Goal: Task Accomplishment & Management: Use online tool/utility

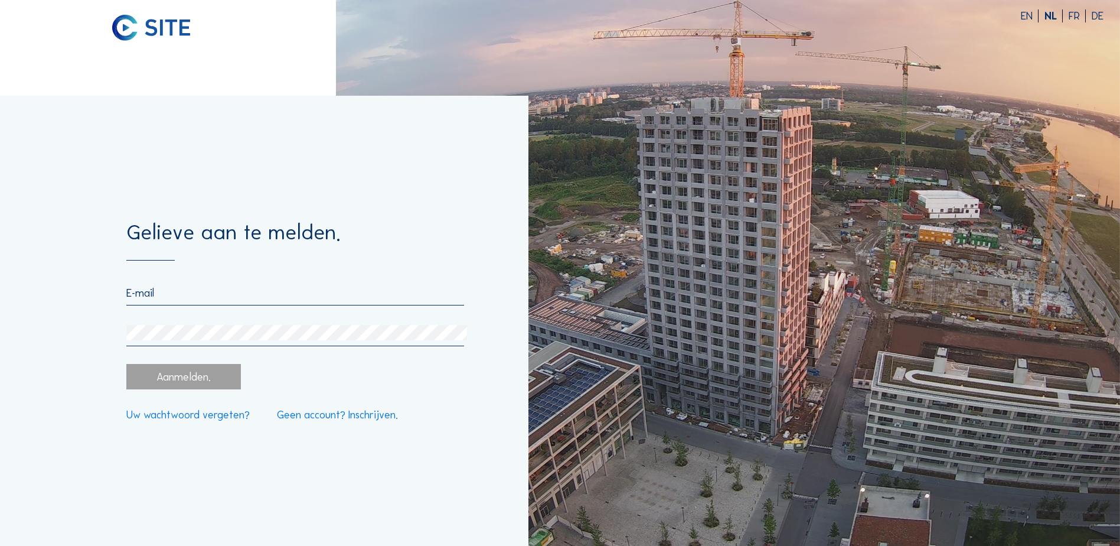
type input "[EMAIL_ADDRESS][DOMAIN_NAME]"
click at [170, 379] on div "Aanmelden." at bounding box center [183, 376] width 114 height 25
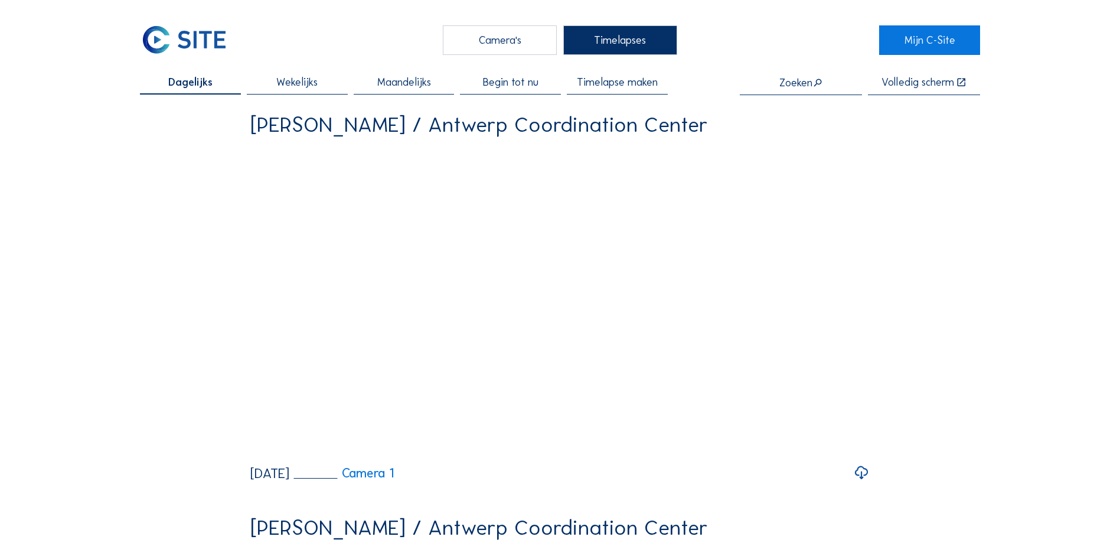
click at [505, 82] on span "Begin tot nu" at bounding box center [511, 82] width 56 height 11
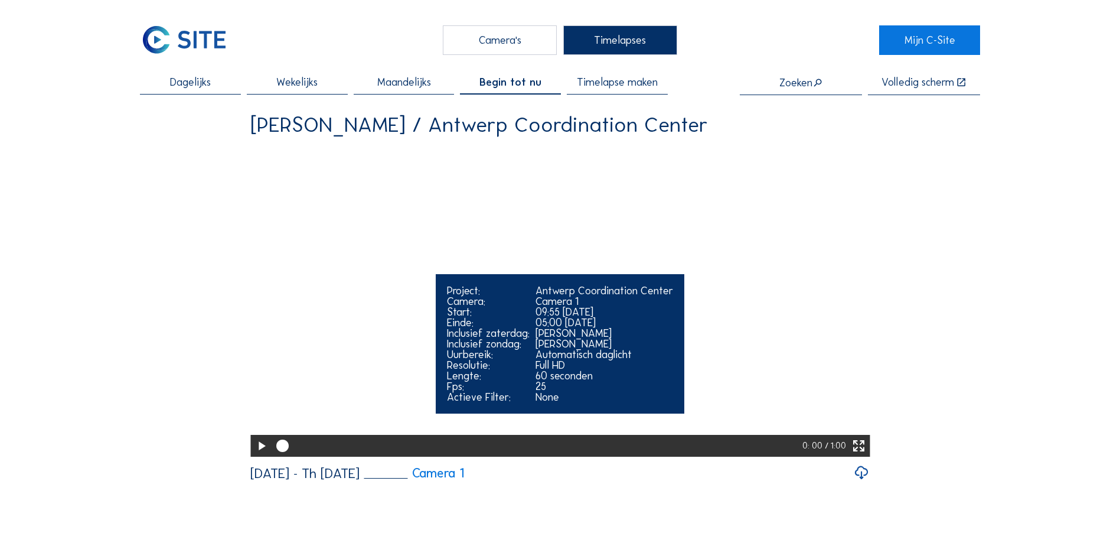
click at [866, 455] on icon at bounding box center [859, 446] width 15 height 18
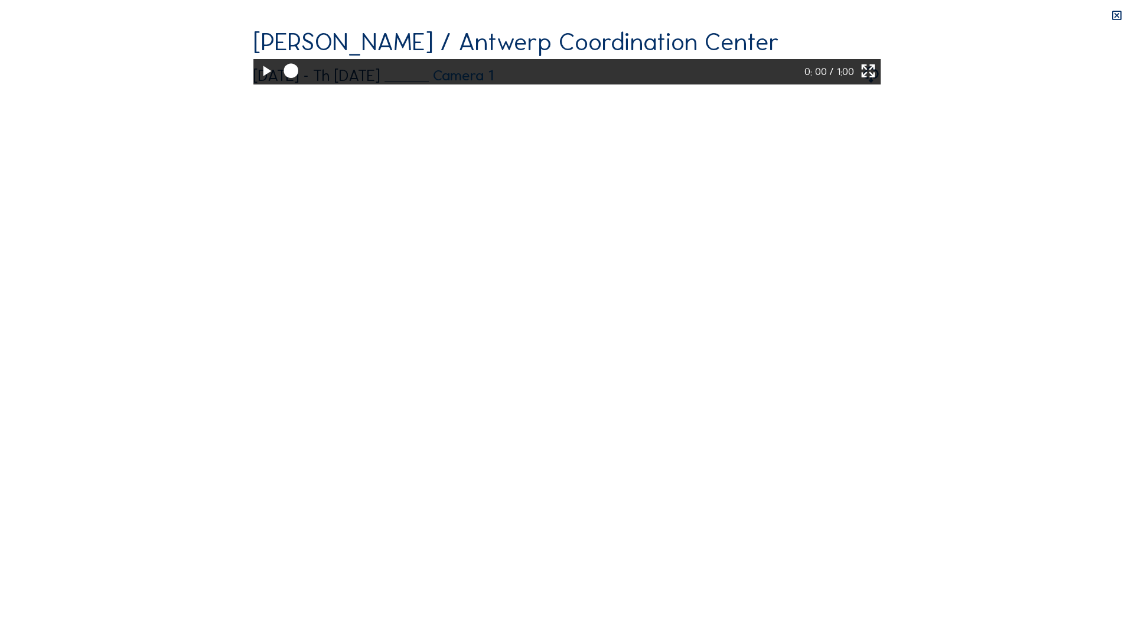
click at [258, 82] on icon at bounding box center [266, 71] width 17 height 21
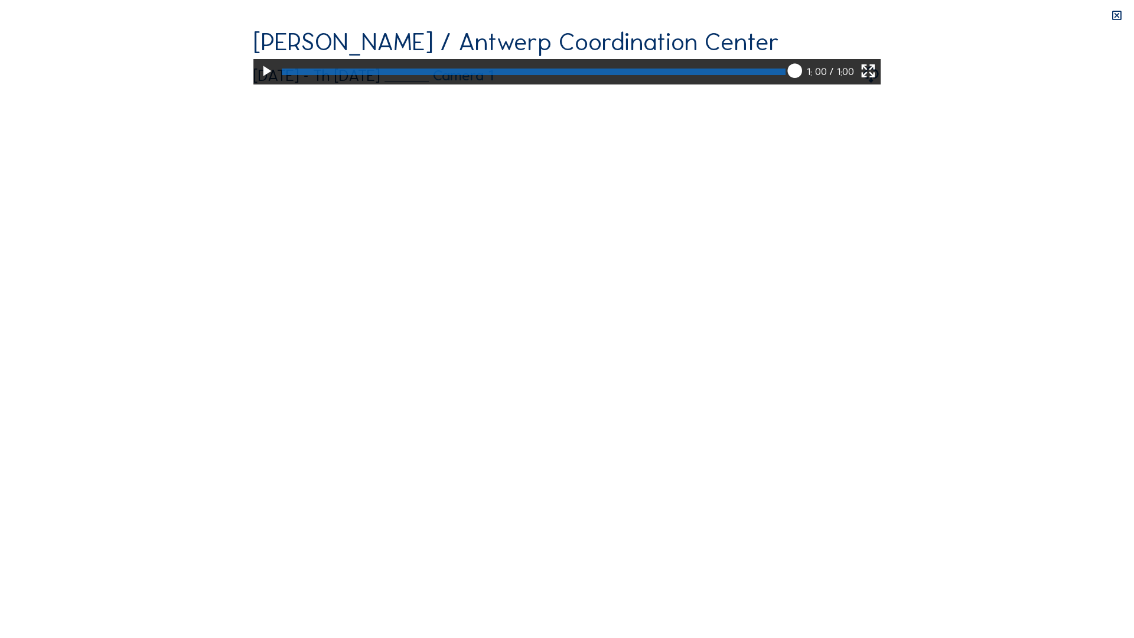
click at [876, 82] on icon at bounding box center [867, 71] width 17 height 21
